Goal: Information Seeking & Learning: Learn about a topic

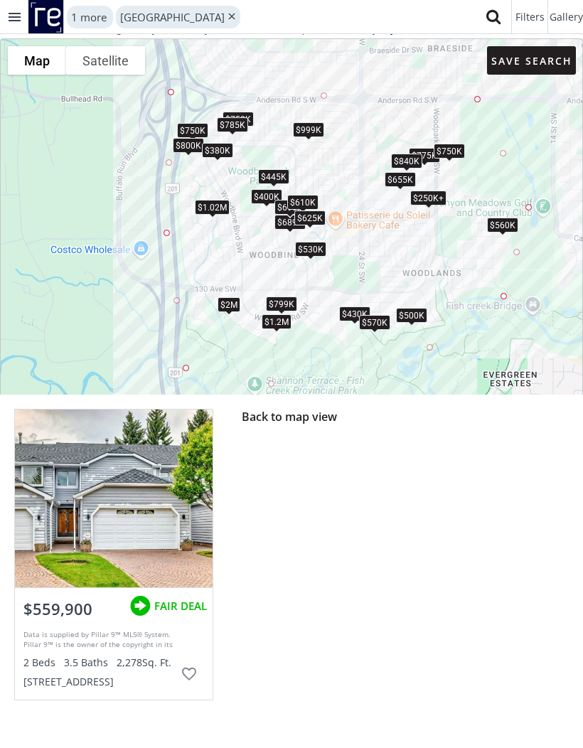
click at [156, 476] on div at bounding box center [114, 498] width 198 height 178
click at [136, 493] on div at bounding box center [114, 498] width 198 height 178
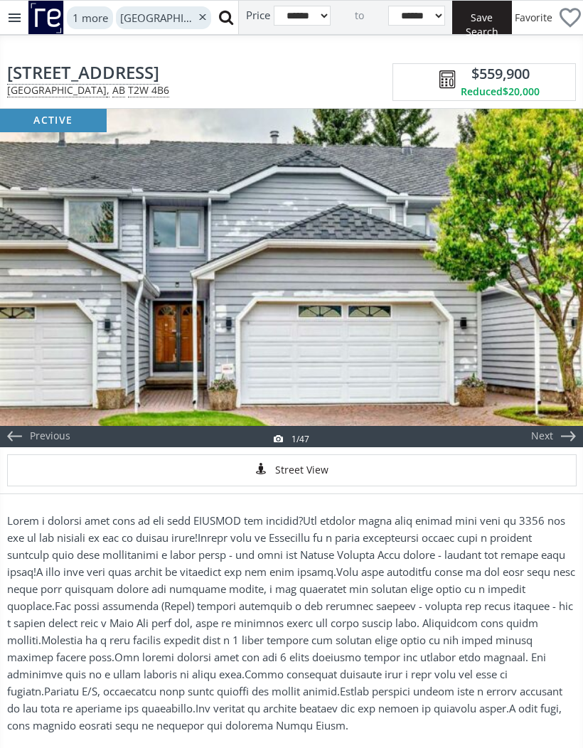
click at [392, 293] on div at bounding box center [291, 278] width 583 height 338
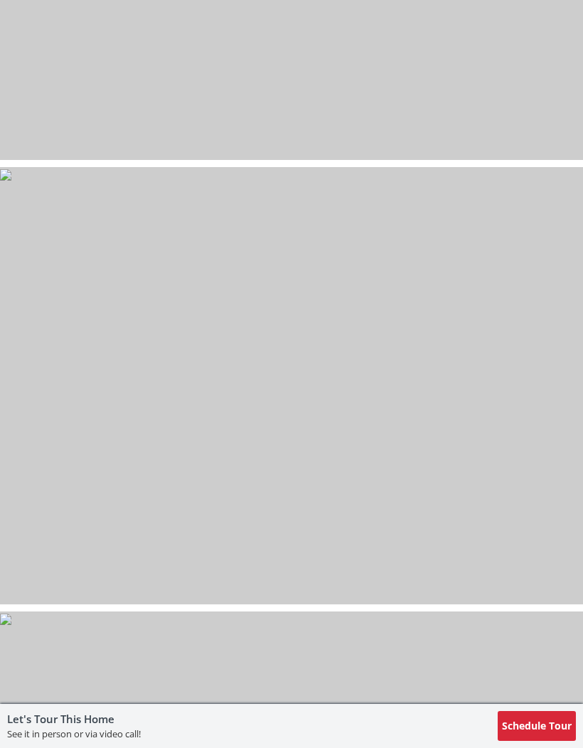
scroll to position [10502, 0]
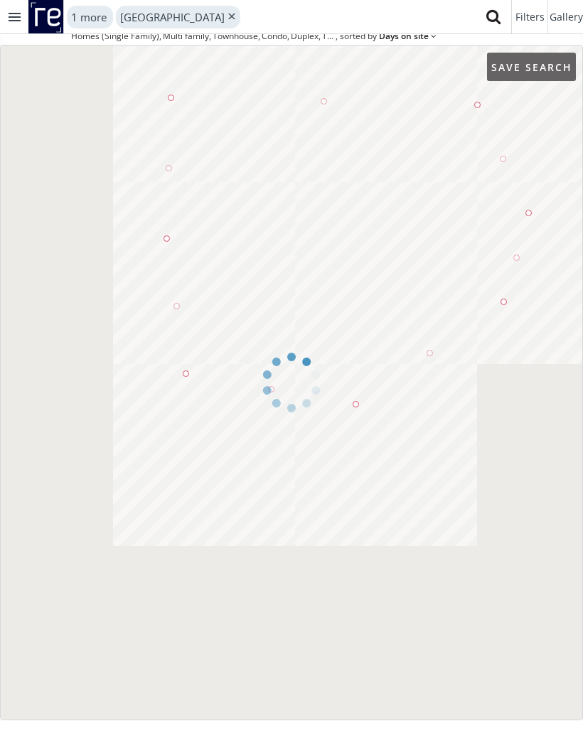
scroll to position [58, 0]
